Goal: Task Accomplishment & Management: Use online tool/utility

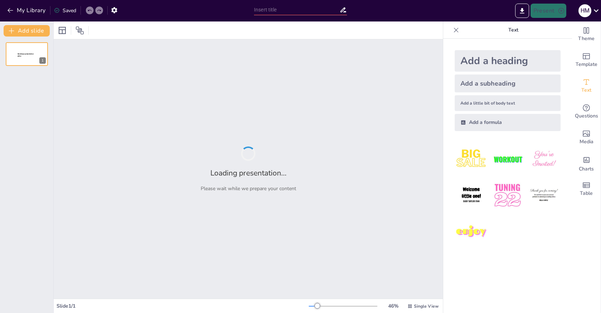
type input "Foundations of Computer Science: A Beginner's Guide"
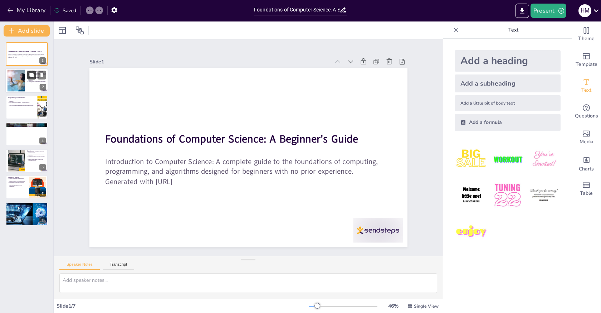
click at [31, 78] on button at bounding box center [31, 75] width 9 height 9
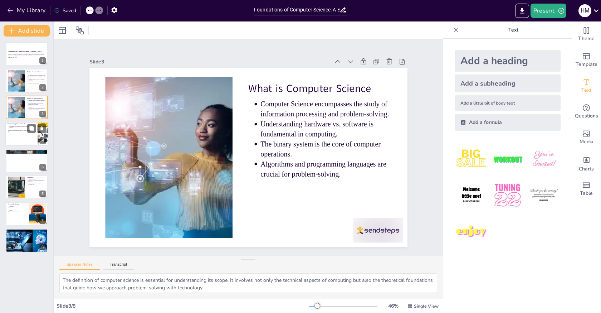
click at [11, 136] on div at bounding box center [26, 134] width 43 height 24
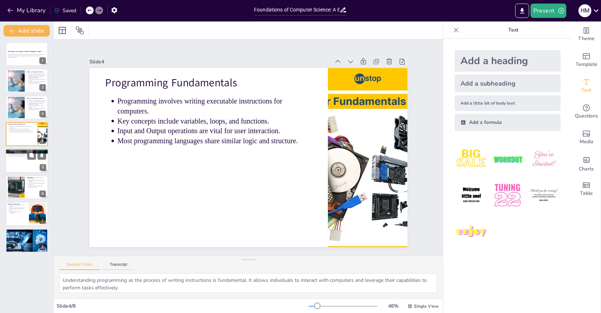
click at [14, 163] on div at bounding box center [26, 160] width 43 height 24
type textarea "Understanding data structures is crucial for efficient programming. They determ…"
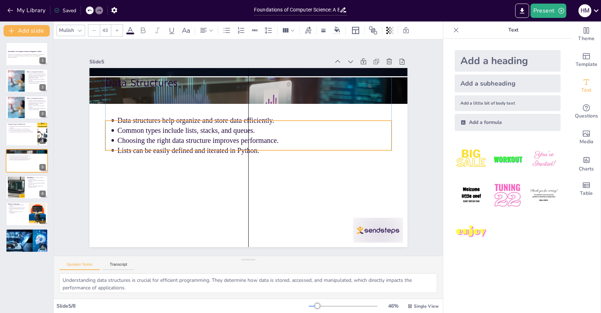
drag, startPoint x: 144, startPoint y: 101, endPoint x: 142, endPoint y: 130, distance: 29.0
click at [142, 130] on p "Common types include lists, stacks, and queues." at bounding box center [241, 130] width 210 height 191
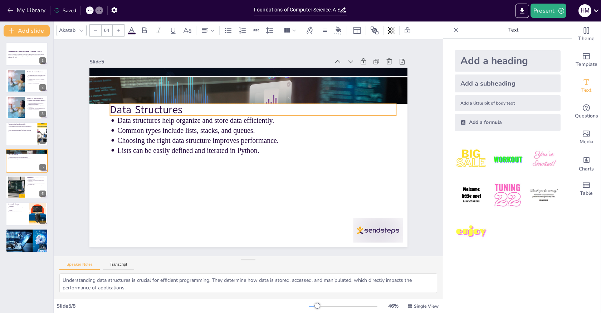
drag, startPoint x: 136, startPoint y: 84, endPoint x: 140, endPoint y: 109, distance: 26.2
click at [191, 109] on p "Data Structures" at bounding box center [281, 129] width 180 height 240
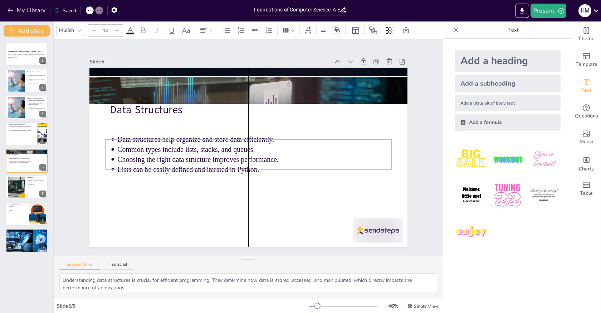
drag, startPoint x: 141, startPoint y: 124, endPoint x: 140, endPoint y: 143, distance: 19.0
click at [140, 143] on p "Common types include lists, stacks, and queues." at bounding box center [254, 151] width 264 height 94
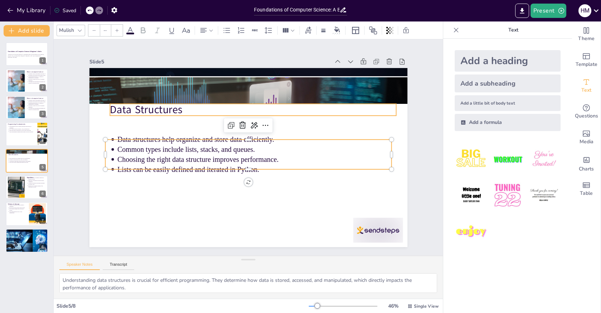
type input "64"
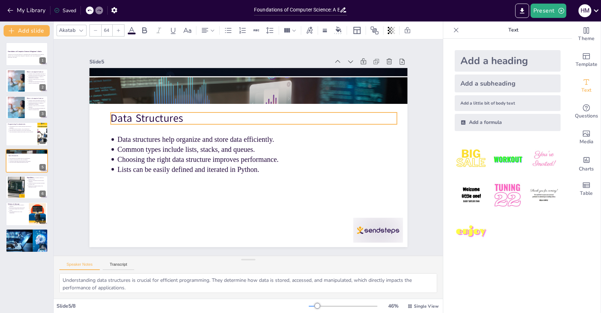
drag, startPoint x: 140, startPoint y: 109, endPoint x: 141, endPoint y: 118, distance: 8.6
click at [255, 118] on p "Data Structures" at bounding box center [277, 149] width 45 height 286
click at [34, 188] on div at bounding box center [26, 187] width 43 height 24
type textarea "Understanding algorithms as systematic approaches to problem-solving is fundame…"
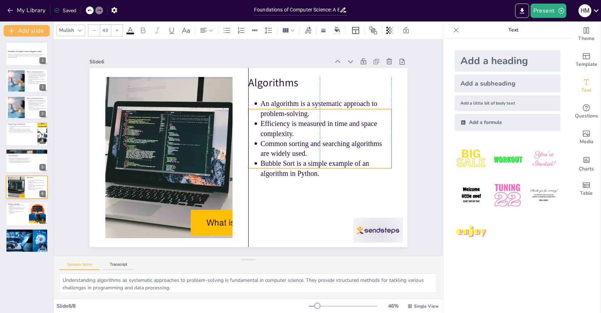
drag, startPoint x: 310, startPoint y: 125, endPoint x: 311, endPoint y: 142, distance: 17.6
click at [311, 152] on p "Common sorting and searching algorithms are widely used." at bounding box center [292, 211] width 93 height 118
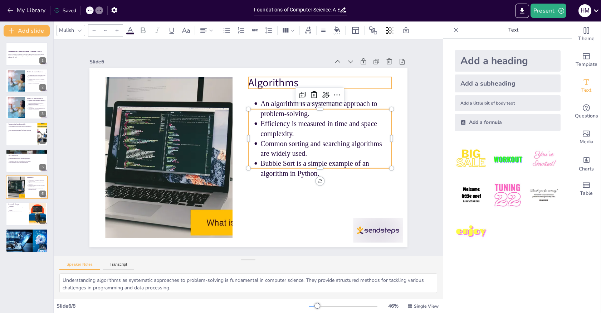
type input "64"
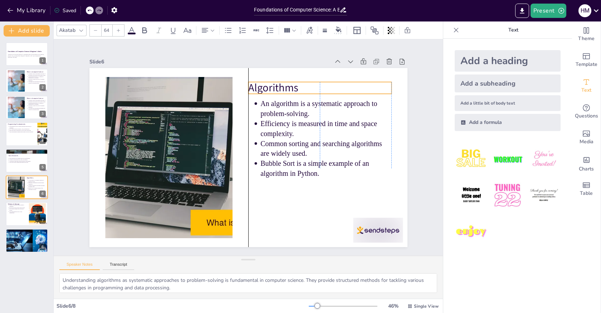
drag, startPoint x: 279, startPoint y: 84, endPoint x: 279, endPoint y: 89, distance: 5.0
click at [279, 89] on p "Algorithms" at bounding box center [330, 104] width 143 height 44
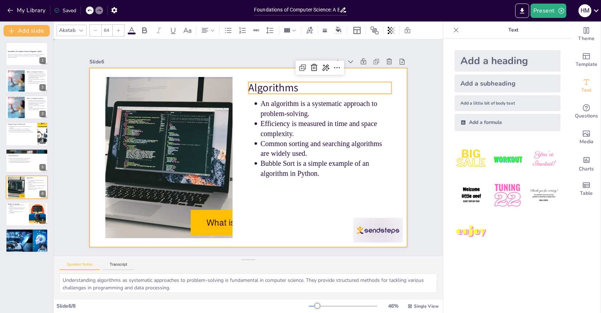
click at [292, 207] on div at bounding box center [248, 157] width 318 height 179
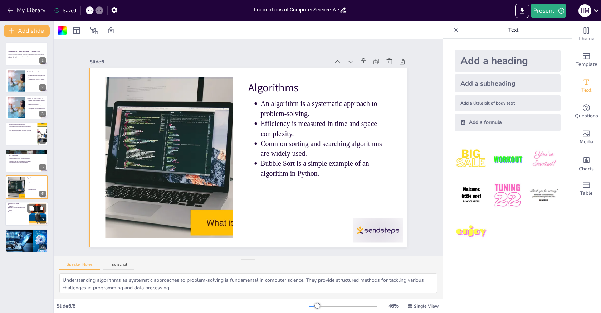
click at [19, 206] on p "Memory is temporary, while storage is permanent." at bounding box center [18, 205] width 18 height 3
type textarea "Recognizing the distinction between memory and storage is fundamental for under…"
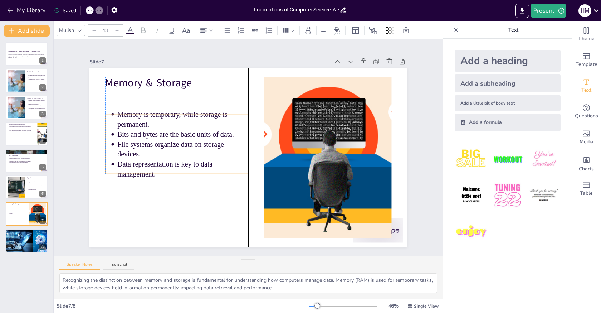
drag, startPoint x: 150, startPoint y: 122, endPoint x: 148, endPoint y: 145, distance: 23.3
click at [148, 145] on p "File systems organize data on storage devices." at bounding box center [190, 116] width 123 height 83
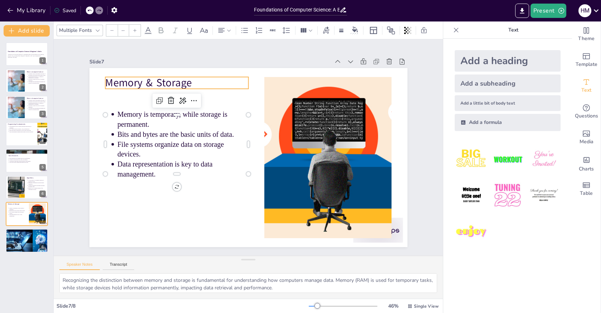
type input "64"
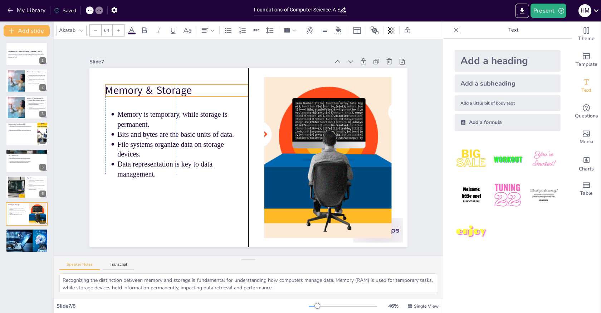
drag, startPoint x: 141, startPoint y: 81, endPoint x: 141, endPoint y: 89, distance: 7.5
click at [141, 89] on p "Memory & Storage" at bounding box center [206, 66] width 137 height 72
click at [37, 240] on div at bounding box center [27, 240] width 54 height 24
type textarea "Understanding the web as a vast network connecting millions of computers is fun…"
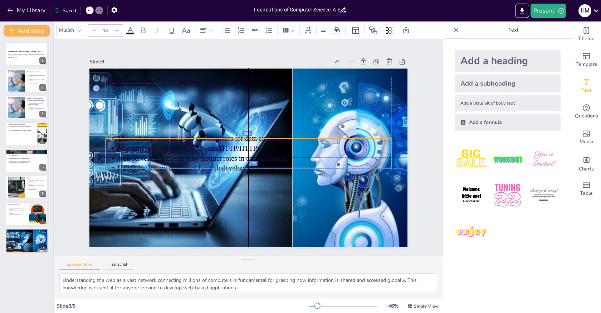
drag, startPoint x: 153, startPoint y: 113, endPoint x: 151, endPoint y: 162, distance: 48.7
click at [151, 162] on ul "The web connects millions of computers for data exchange. Key concepts include …" at bounding box center [251, 143] width 255 height 200
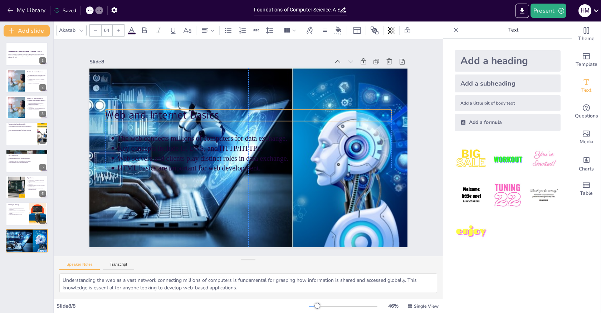
drag, startPoint x: 154, startPoint y: 77, endPoint x: 155, endPoint y: 109, distance: 32.2
click at [198, 109] on p "Web and Internet Basics" at bounding box center [276, 163] width 156 height 255
click at [302, 144] on icon at bounding box center [303, 147] width 3 height 6
click at [133, 31] on icon at bounding box center [131, 30] width 9 height 9
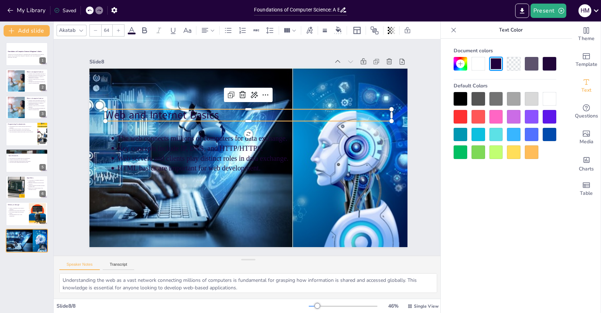
click at [133, 31] on icon at bounding box center [131, 30] width 9 height 9
click at [534, 99] on div at bounding box center [532, 99] width 14 height 14
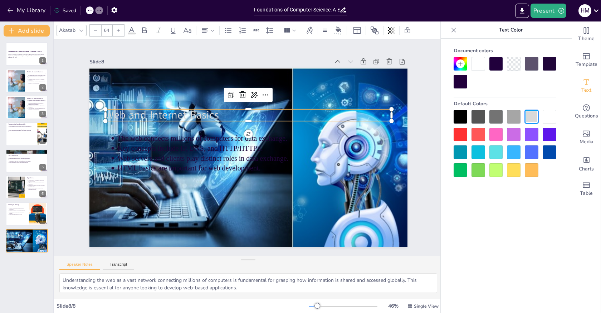
click at [550, 117] on div at bounding box center [549, 117] width 14 height 14
click at [516, 172] on div at bounding box center [514, 170] width 14 height 14
click at [461, 131] on div at bounding box center [460, 135] width 14 height 14
click at [499, 155] on div at bounding box center [496, 152] width 14 height 14
click at [478, 167] on div at bounding box center [478, 170] width 14 height 14
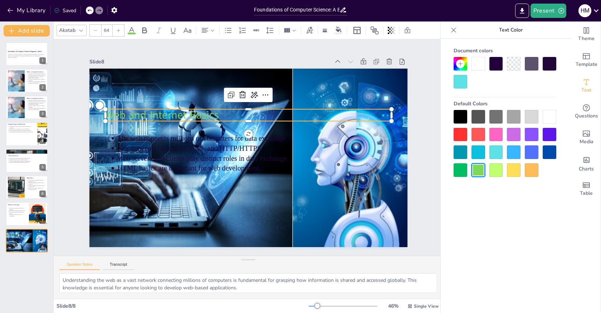
click at [490, 167] on div at bounding box center [496, 170] width 14 height 14
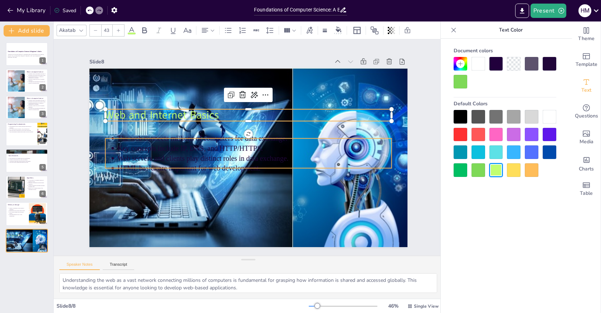
click at [227, 157] on p "Web servers and clients play distinct roles in data exchange." at bounding box center [249, 159] width 254 height 121
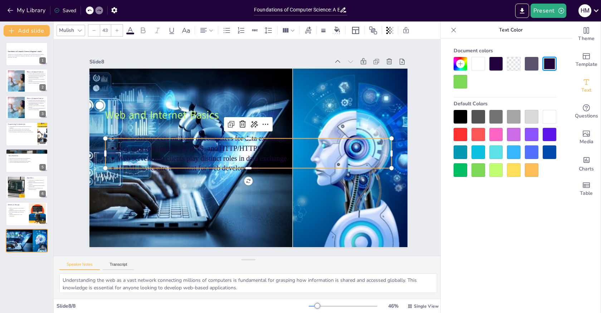
click at [550, 115] on div at bounding box center [549, 117] width 14 height 14
type input "--"
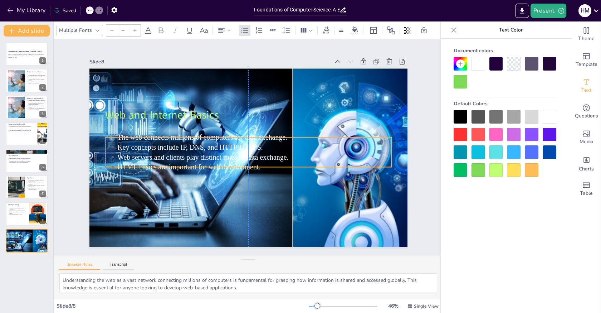
click at [192, 150] on p "Web servers and clients play distinct roles in data exchange." at bounding box center [248, 159] width 242 height 146
click at [484, 117] on div at bounding box center [478, 117] width 14 height 14
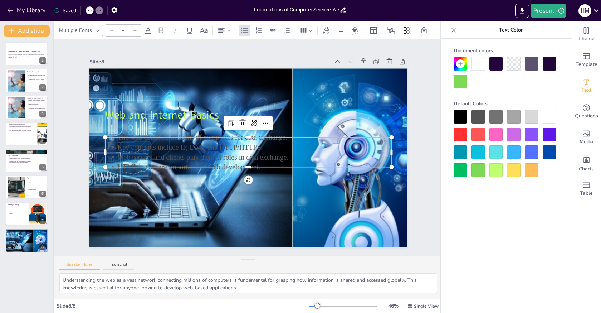
click at [493, 116] on div at bounding box center [496, 117] width 14 height 14
click at [519, 118] on div at bounding box center [514, 117] width 14 height 14
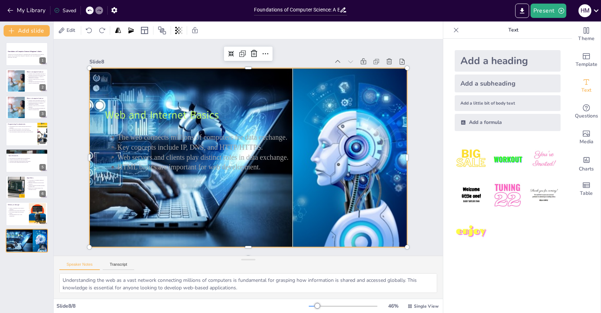
click at [249, 226] on div at bounding box center [247, 158] width 418 height 220
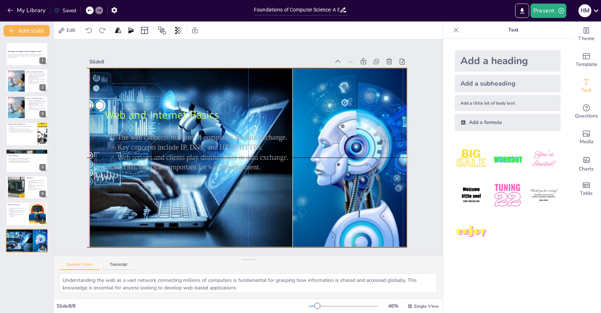
click at [85, 155] on div "Slide 1 Foundations of Computer Science: A Beginner's Guide Introduction to Com…" at bounding box center [248, 148] width 327 height 408
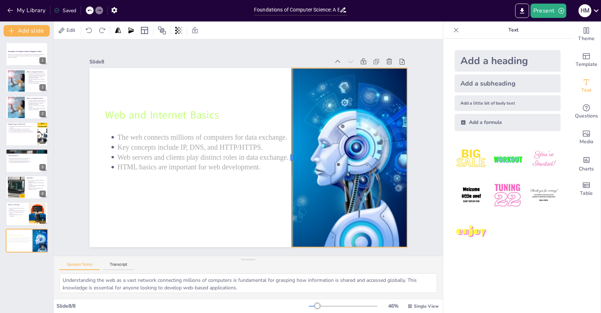
drag, startPoint x: 83, startPoint y: 156, endPoint x: 285, endPoint y: 156, distance: 202.0
click at [285, 156] on div at bounding box center [256, 188] width 166 height 78
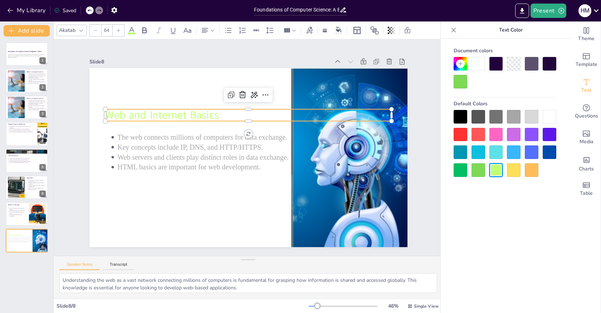
click at [137, 111] on p "Web and Internet Basics" at bounding box center [264, 119] width 255 height 156
click at [492, 64] on div at bounding box center [496, 64] width 14 height 14
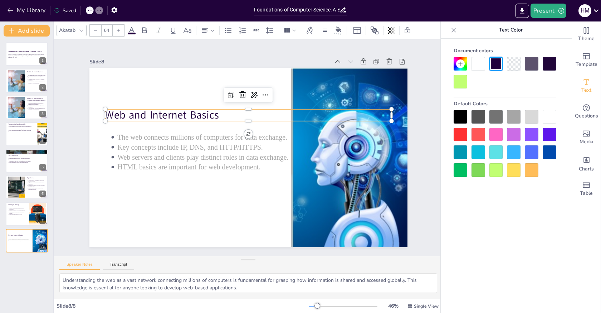
click at [458, 113] on div at bounding box center [460, 117] width 14 height 14
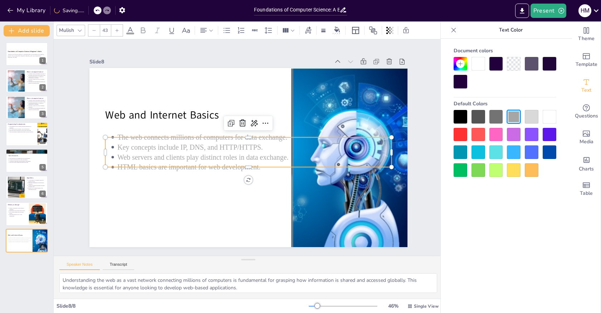
click at [259, 146] on p "Key concepts include IP, DNS, and HTTP/HTTPS." at bounding box center [254, 149] width 264 height 94
click at [464, 117] on div at bounding box center [460, 117] width 14 height 14
type input "--"
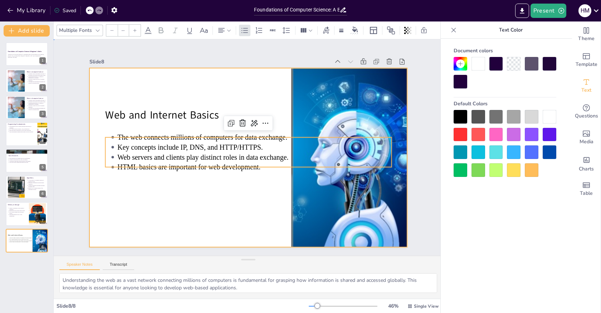
click at [245, 206] on div at bounding box center [240, 154] width 345 height 356
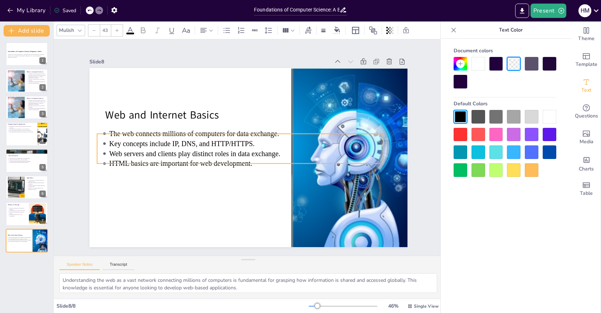
drag, startPoint x: 231, startPoint y: 157, endPoint x: 223, endPoint y: 153, distance: 9.0
click at [223, 153] on p "Web servers and clients play distinct roles in data exchange." at bounding box center [241, 148] width 169 height 227
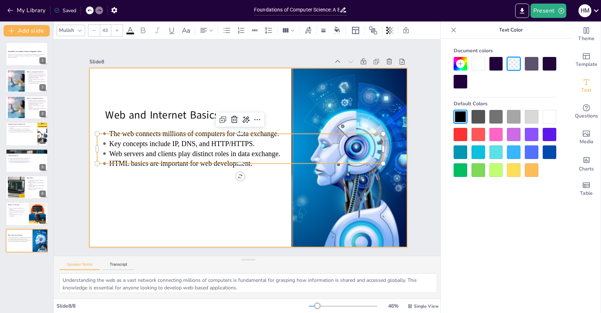
click at [218, 189] on div at bounding box center [258, 148] width 179 height 318
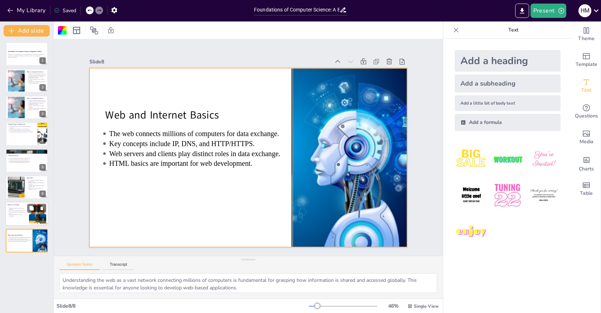
click at [25, 216] on p "Data representation is key to data management." at bounding box center [18, 215] width 18 height 3
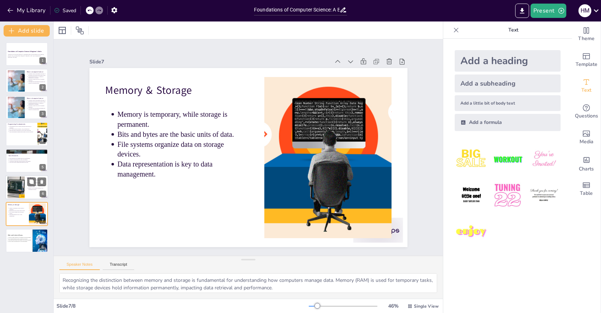
click at [15, 190] on div at bounding box center [15, 187] width 41 height 22
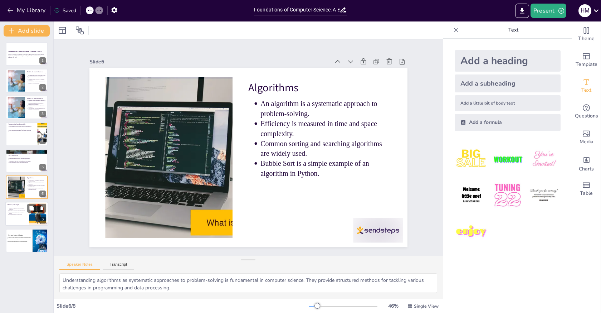
click at [18, 213] on p "File systems organize data on storage devices." at bounding box center [18, 212] width 18 height 3
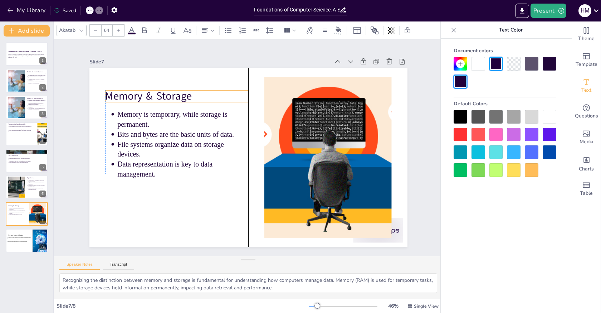
drag, startPoint x: 128, startPoint y: 88, endPoint x: 130, endPoint y: 94, distance: 6.0
click at [130, 94] on p "Memory & Storage" at bounding box center [196, 76] width 141 height 58
click at [23, 164] on div at bounding box center [26, 160] width 43 height 24
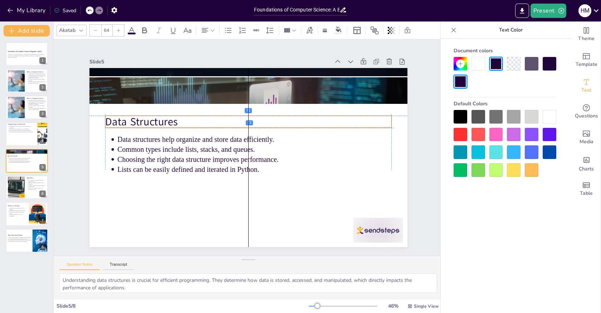
drag, startPoint x: 132, startPoint y: 120, endPoint x: 128, endPoint y: 122, distance: 3.7
click at [133, 122] on p "Data Structures" at bounding box center [260, 125] width 255 height 156
drag, startPoint x: 135, startPoint y: 119, endPoint x: 139, endPoint y: 121, distance: 5.0
click at [139, 121] on p "Data Structures" at bounding box center [265, 127] width 255 height 156
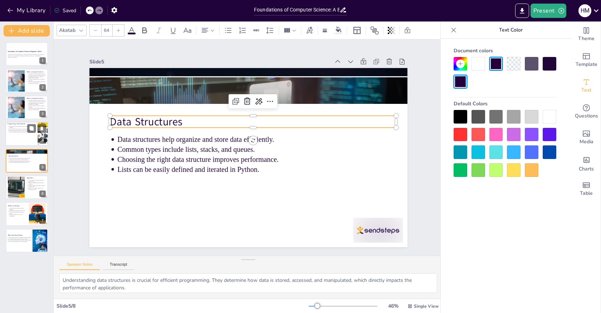
click at [24, 136] on div at bounding box center [26, 134] width 43 height 24
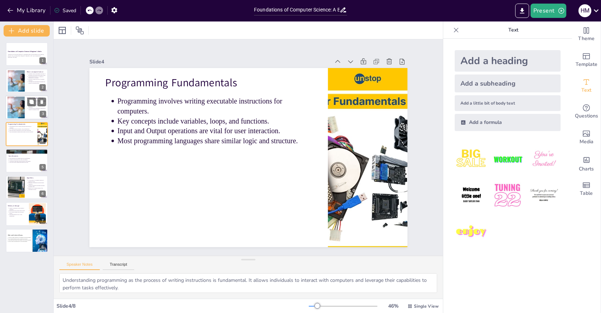
click at [33, 113] on div at bounding box center [26, 107] width 43 height 24
type textarea "The definition of computer science is essential for understanding its scope. It…"
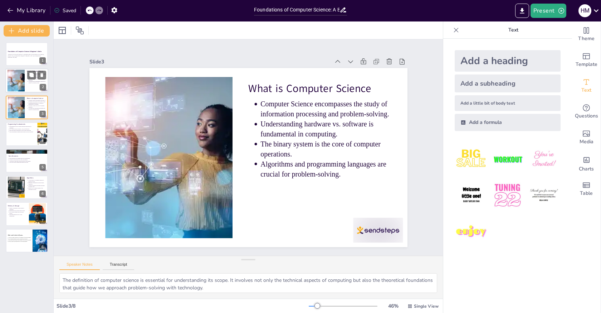
click at [20, 78] on div at bounding box center [16, 81] width 30 height 22
click at [21, 105] on div at bounding box center [16, 107] width 30 height 22
click at [19, 88] on div at bounding box center [16, 81] width 30 height 22
click at [44, 78] on button at bounding box center [42, 75] width 9 height 9
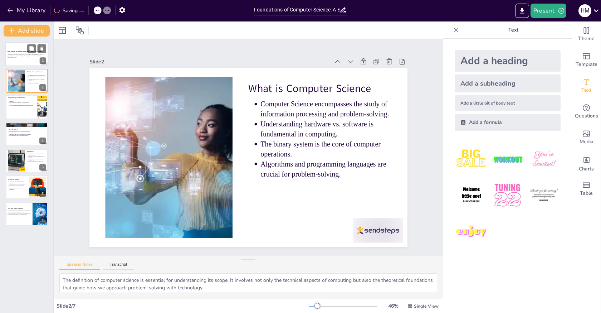
click at [20, 54] on p "Introduction to Computer Science: A complete guide to the foundations of comput…" at bounding box center [27, 55] width 39 height 3
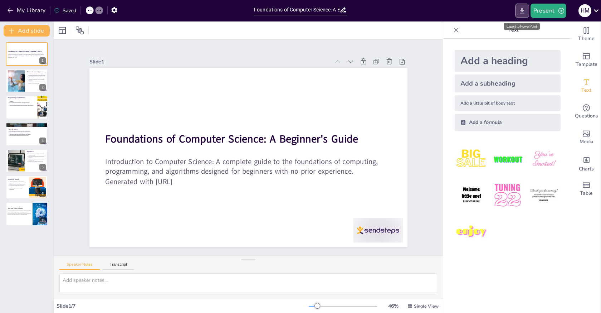
click at [525, 11] on icon "Export to PowerPoint" at bounding box center [522, 11] width 8 height 8
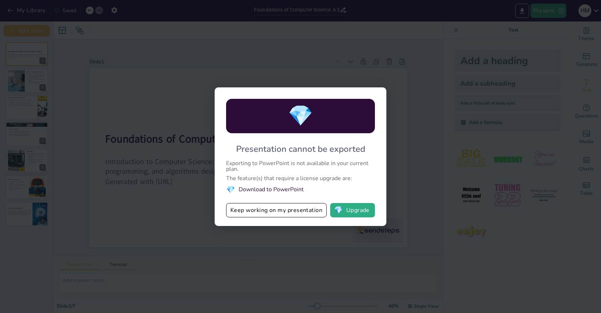
click at [415, 125] on div "💎 Presentation cannot be exported Exporting to PowerPoint is not available in y…" at bounding box center [300, 156] width 601 height 313
click at [299, 209] on button "Keep working on my presentation" at bounding box center [276, 210] width 100 height 14
